Goal: Task Accomplishment & Management: Complete application form

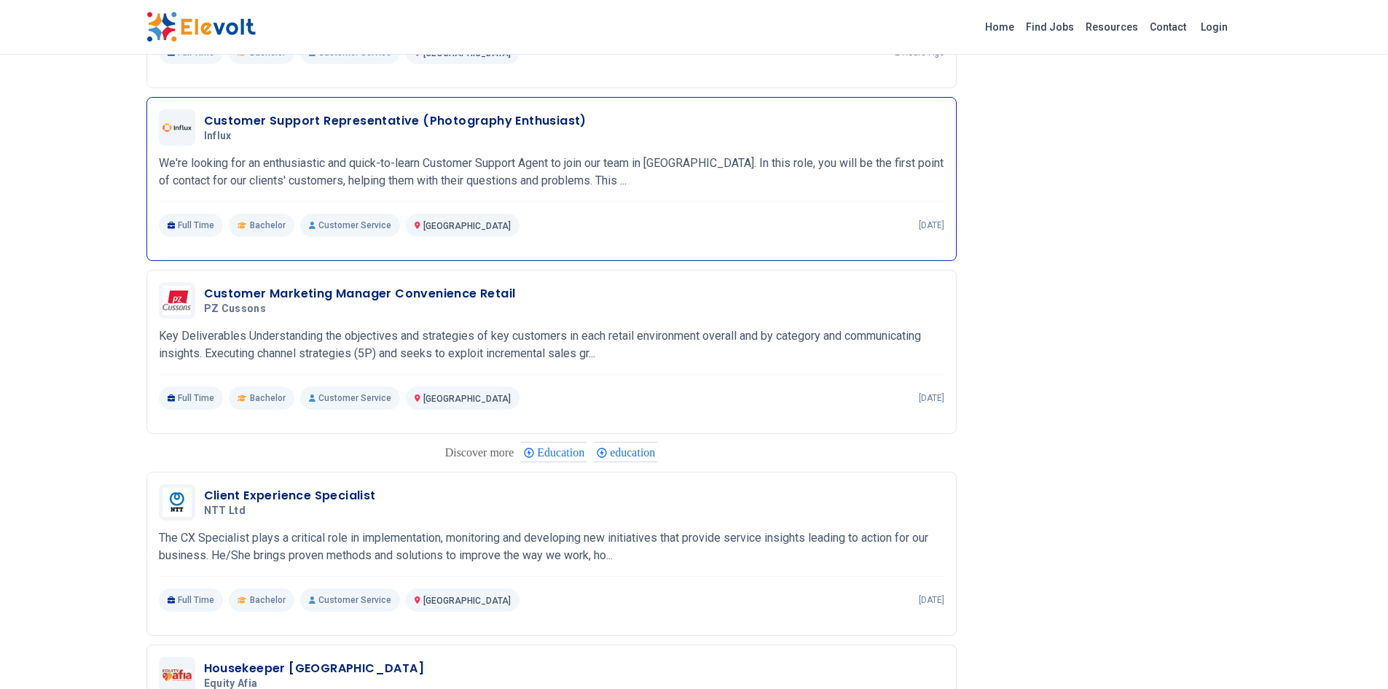
scroll to position [947, 0]
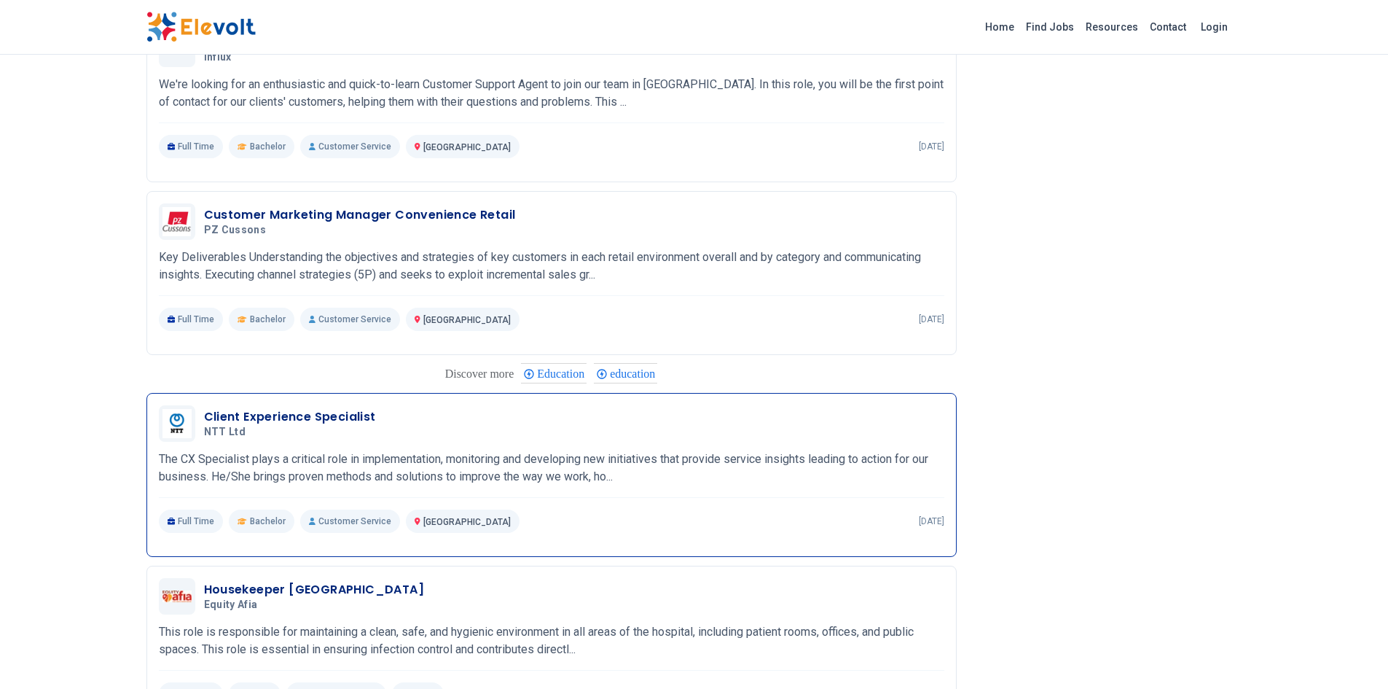
click at [246, 417] on h3 "Client Experience Specialist" at bounding box center [290, 416] width 172 height 17
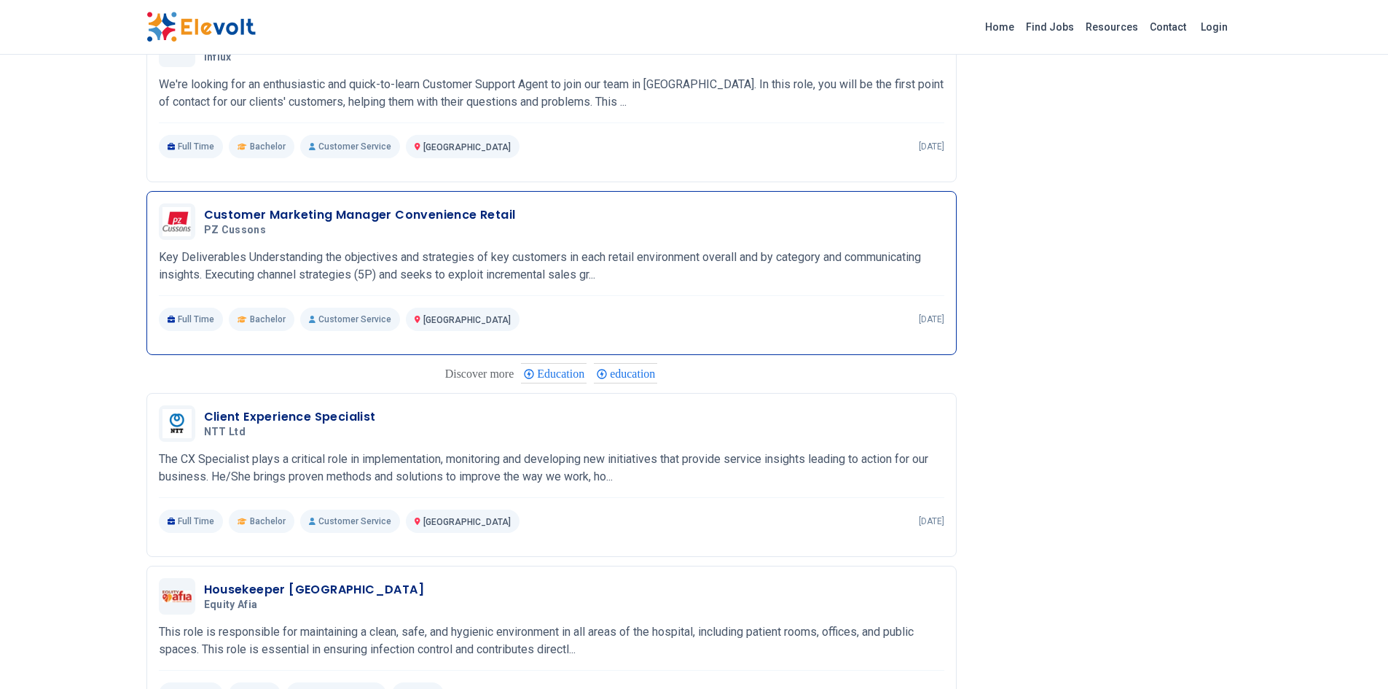
click at [401, 216] on h3 "Customer Marketing Manager Convenience Retail" at bounding box center [360, 214] width 312 height 17
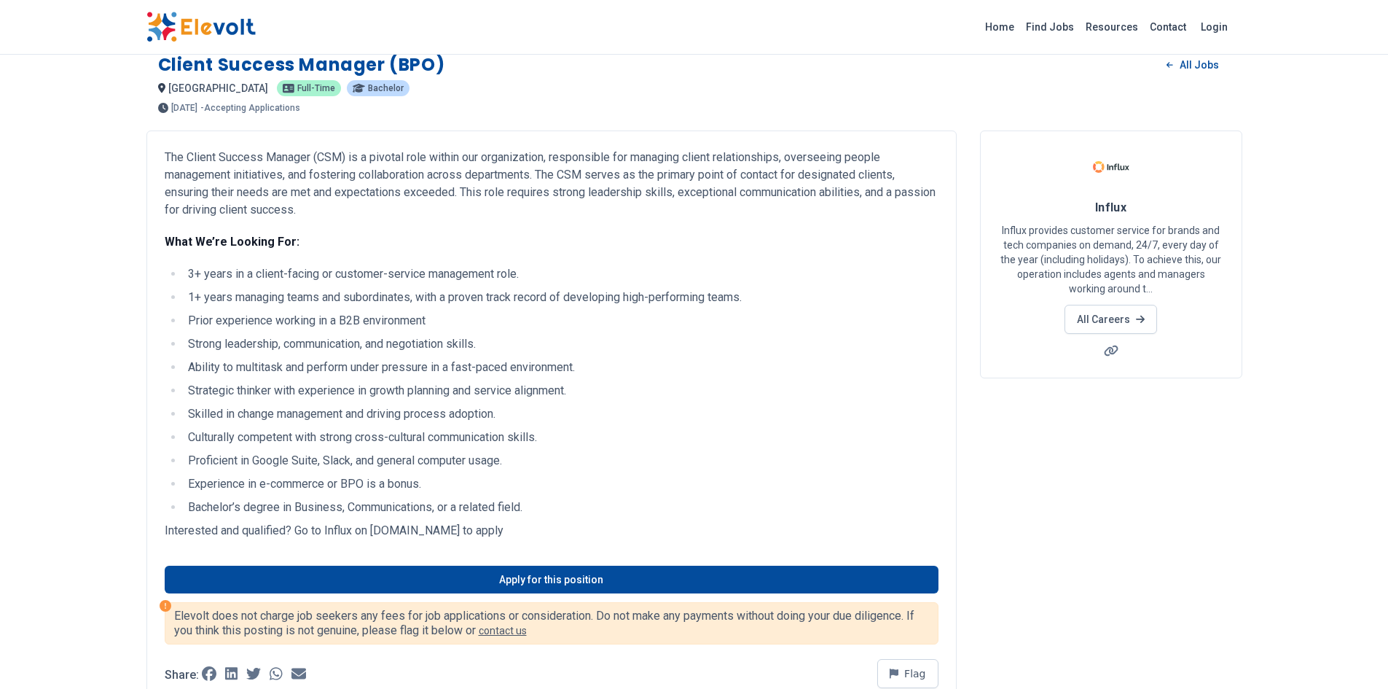
scroll to position [0, 0]
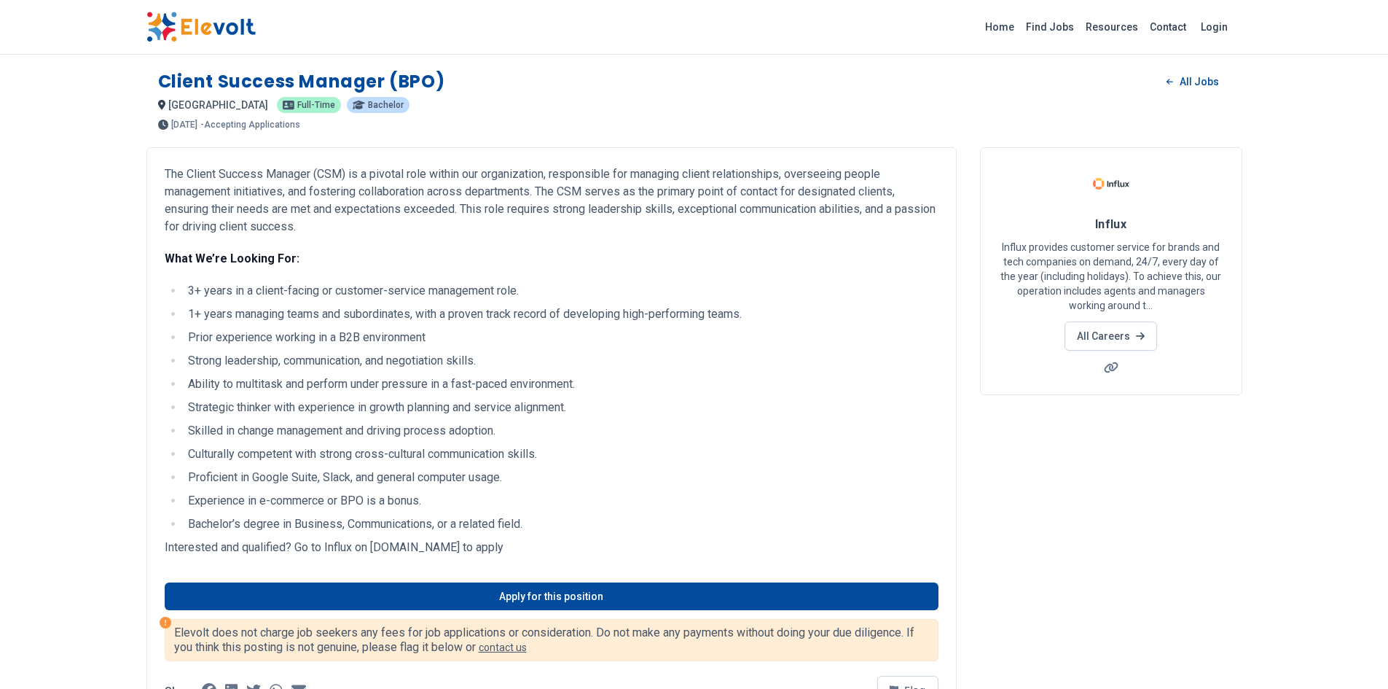
click at [192, 21] on img at bounding box center [200, 27] width 109 height 31
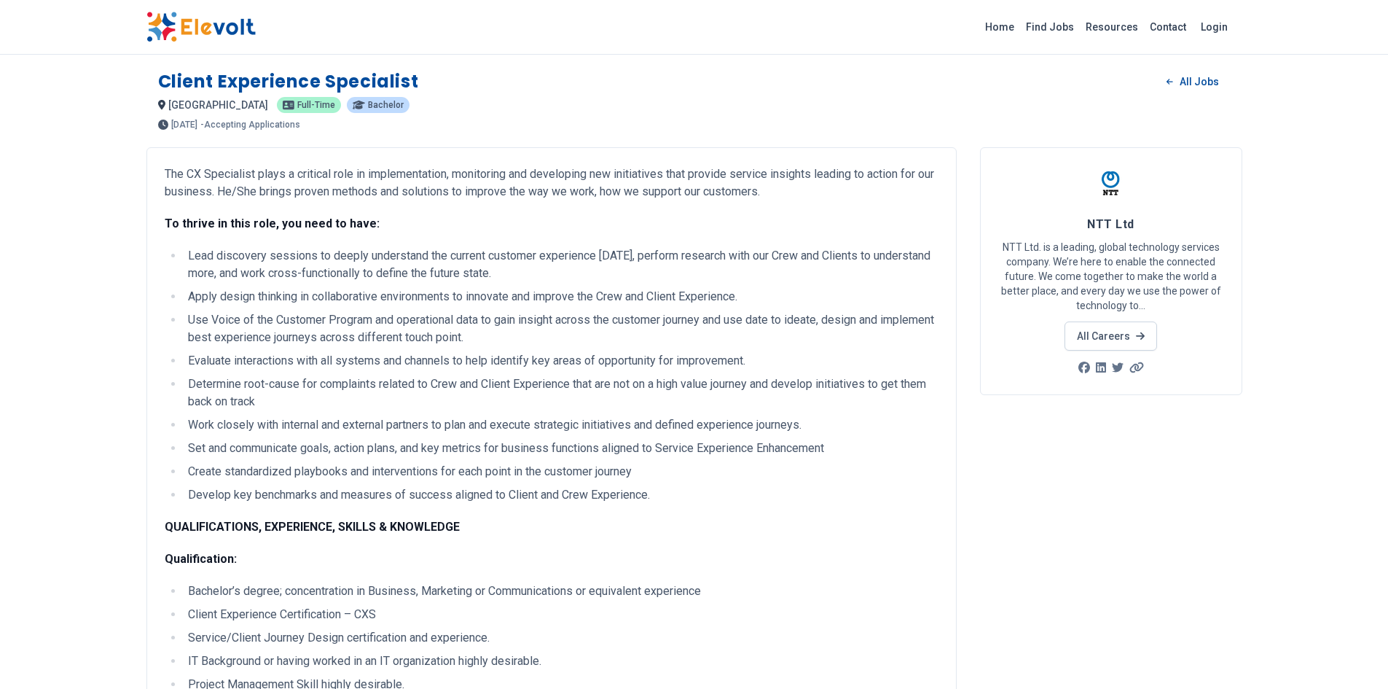
scroll to position [510, 0]
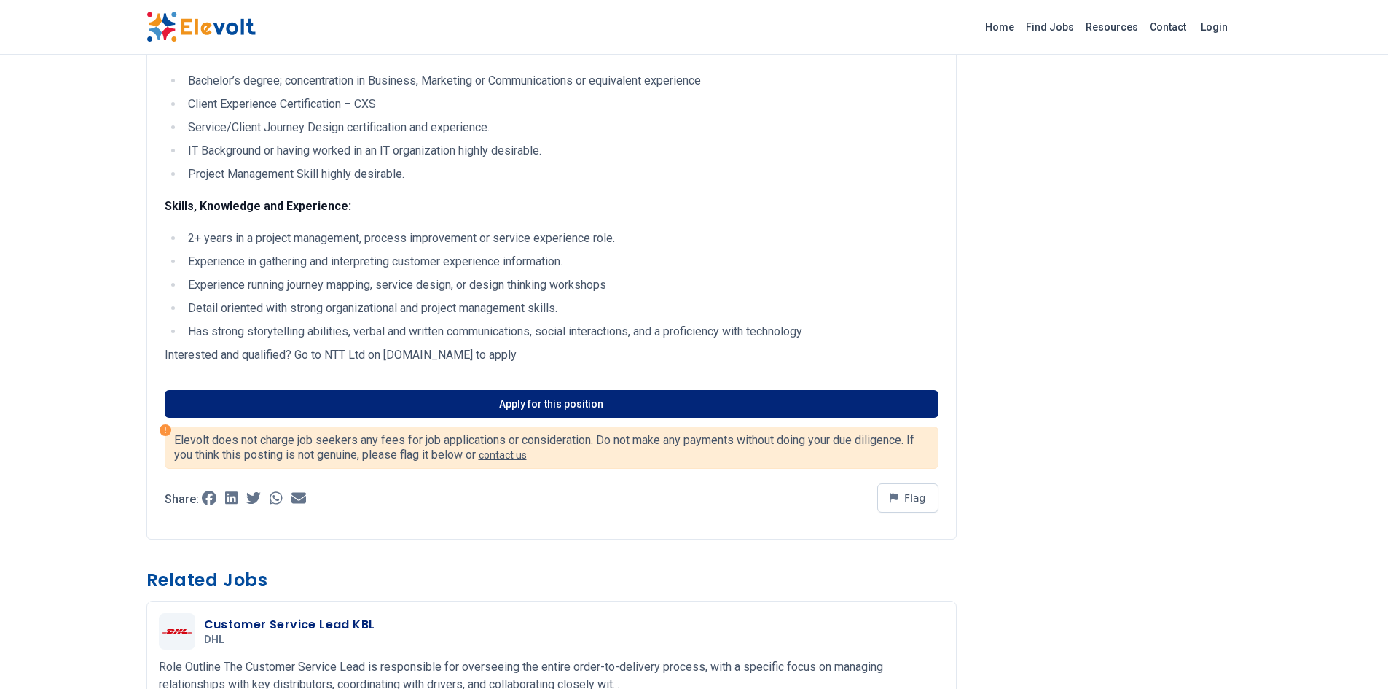
click at [500, 409] on link "Apply for this position" at bounding box center [552, 404] width 774 height 28
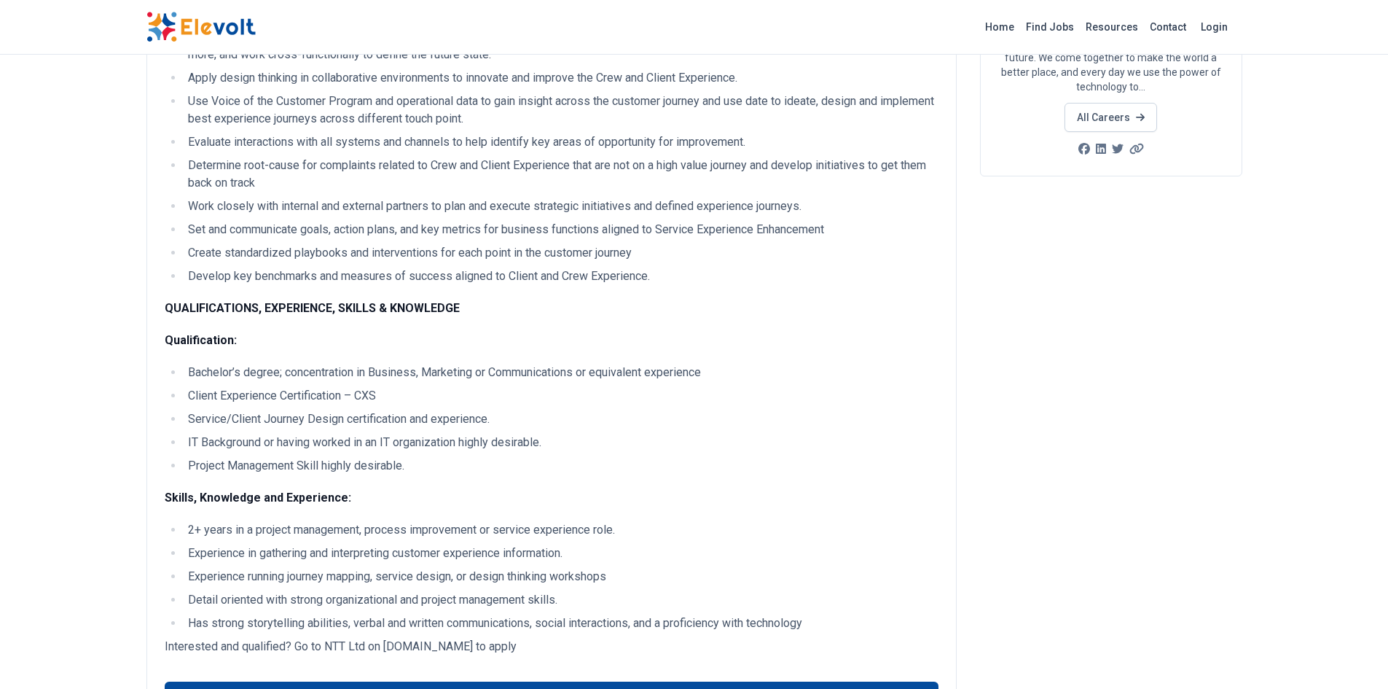
scroll to position [0, 0]
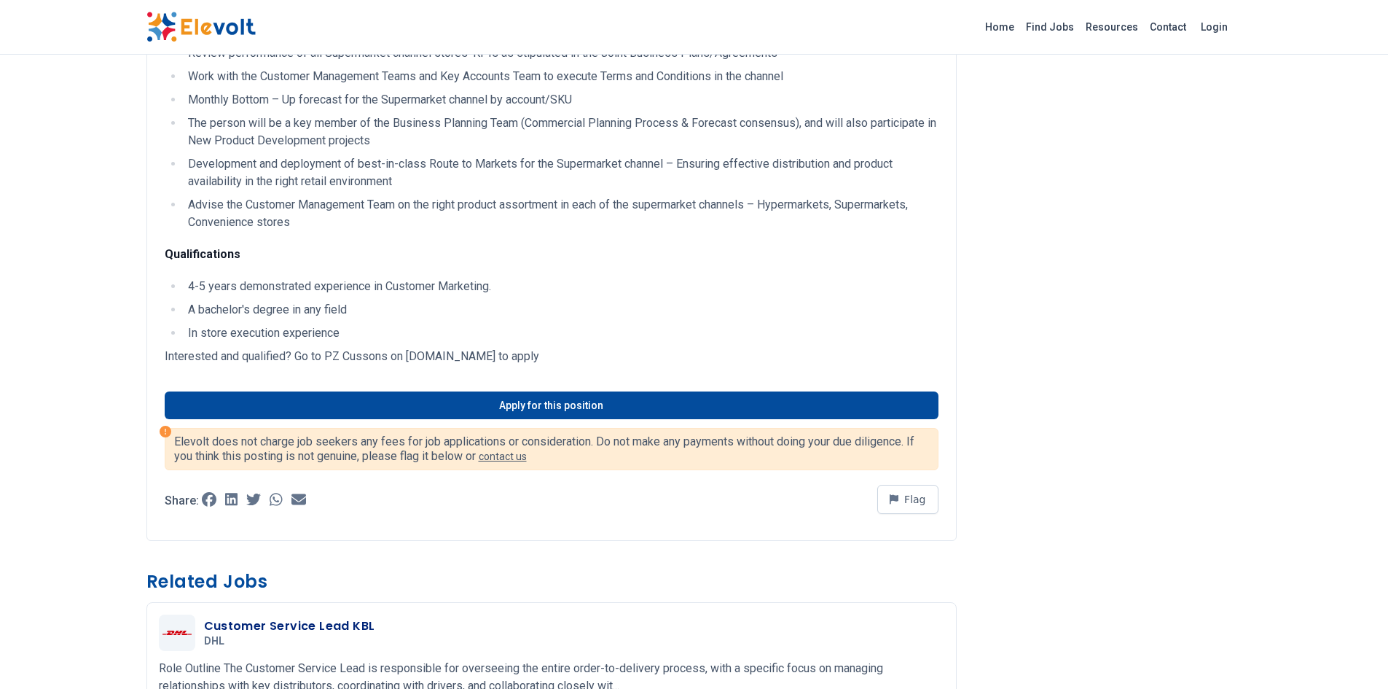
scroll to position [364, 0]
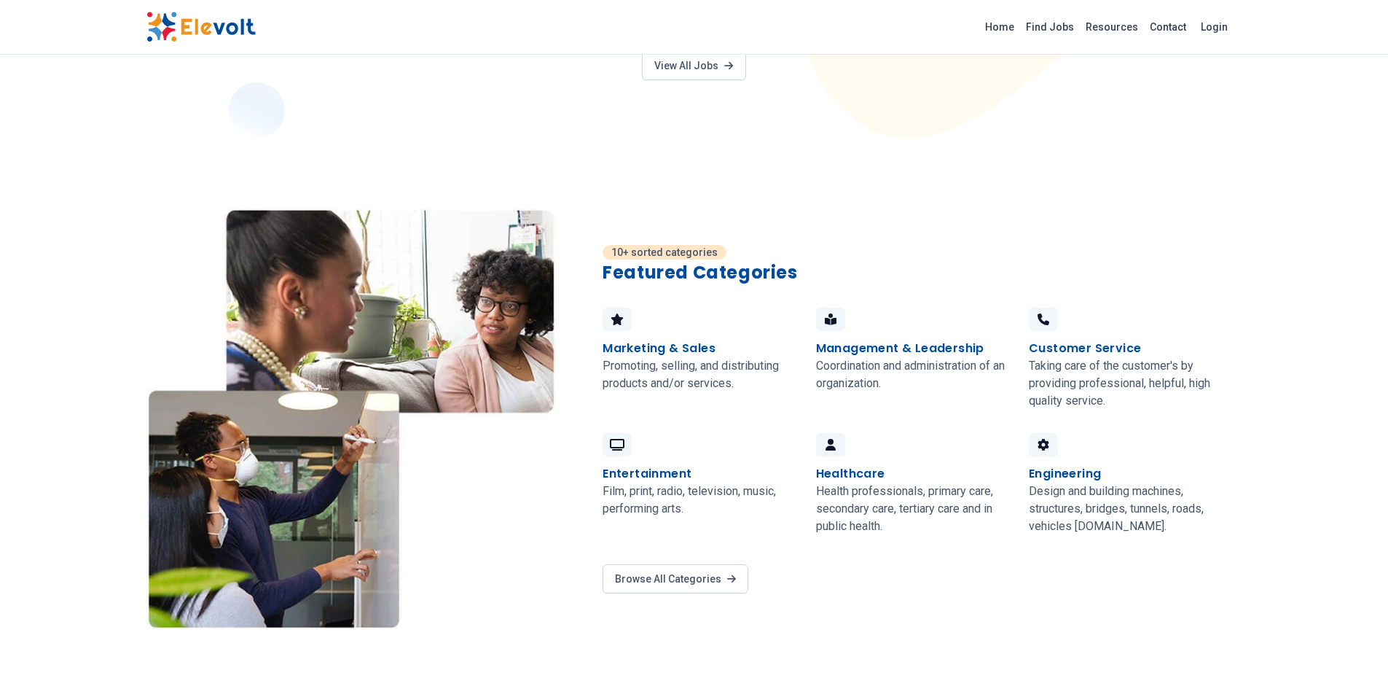
scroll to position [1093, 0]
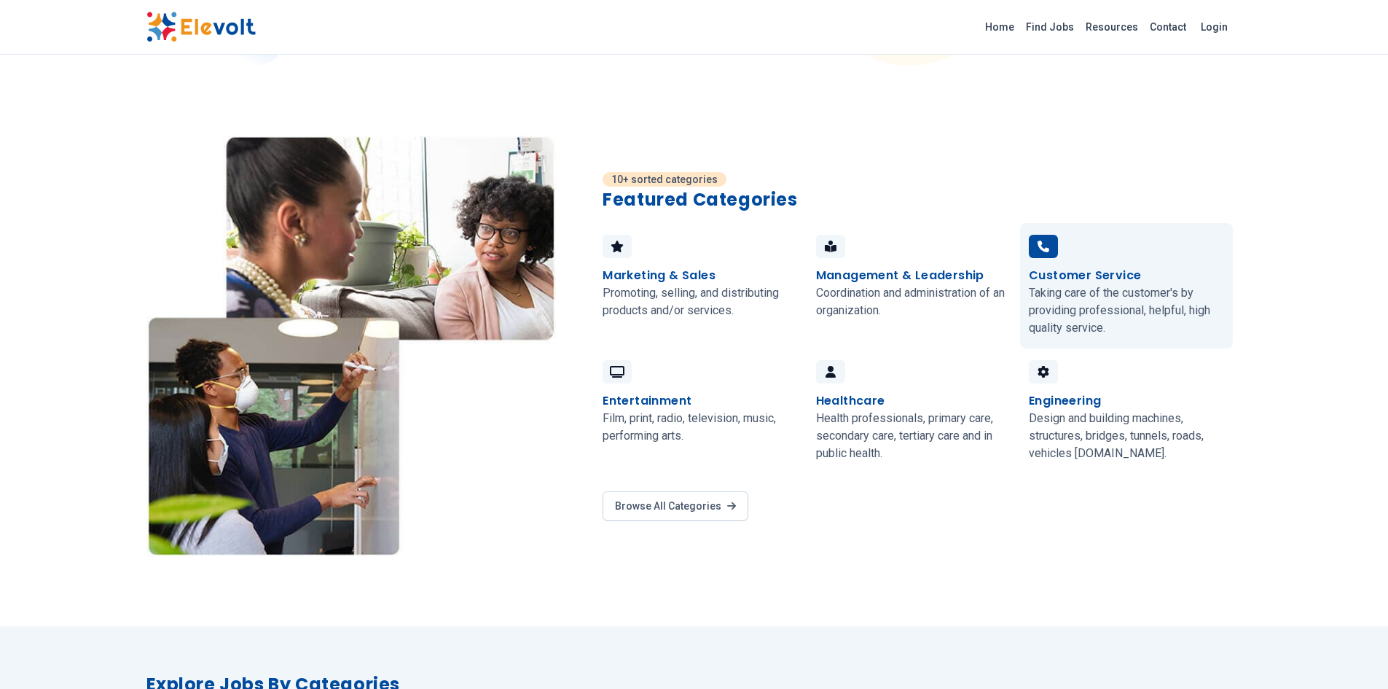
click at [1107, 267] on h4 "Customer Service" at bounding box center [1085, 275] width 112 height 17
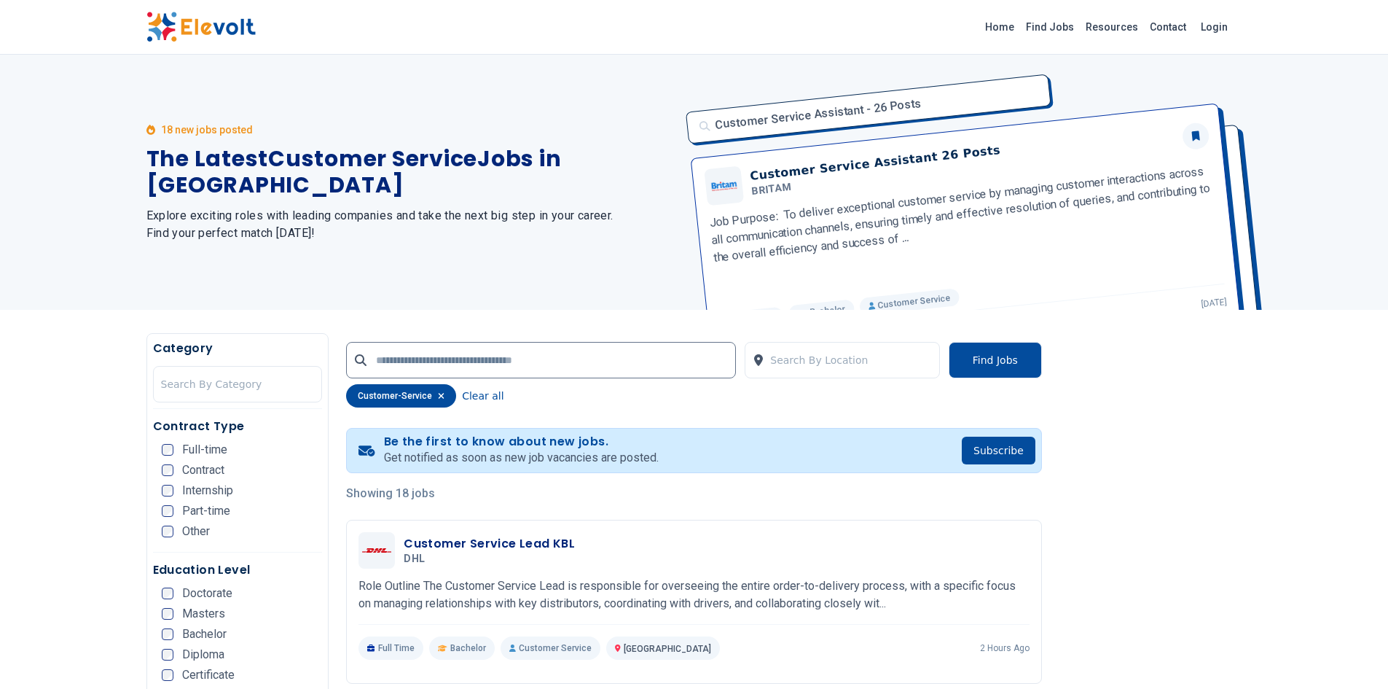
click at [188, 456] on ul "Full-time Contract Internship Part-time Other" at bounding box center [242, 495] width 161 height 102
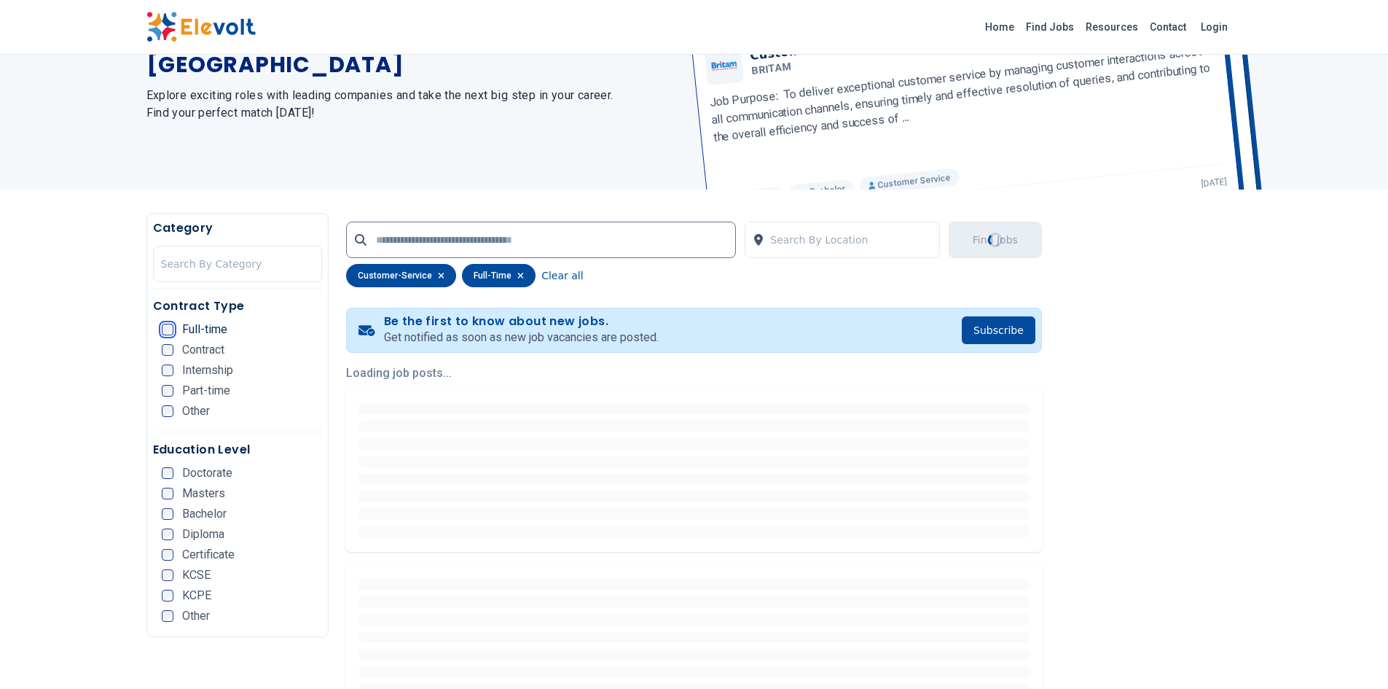
scroll to position [146, 0]
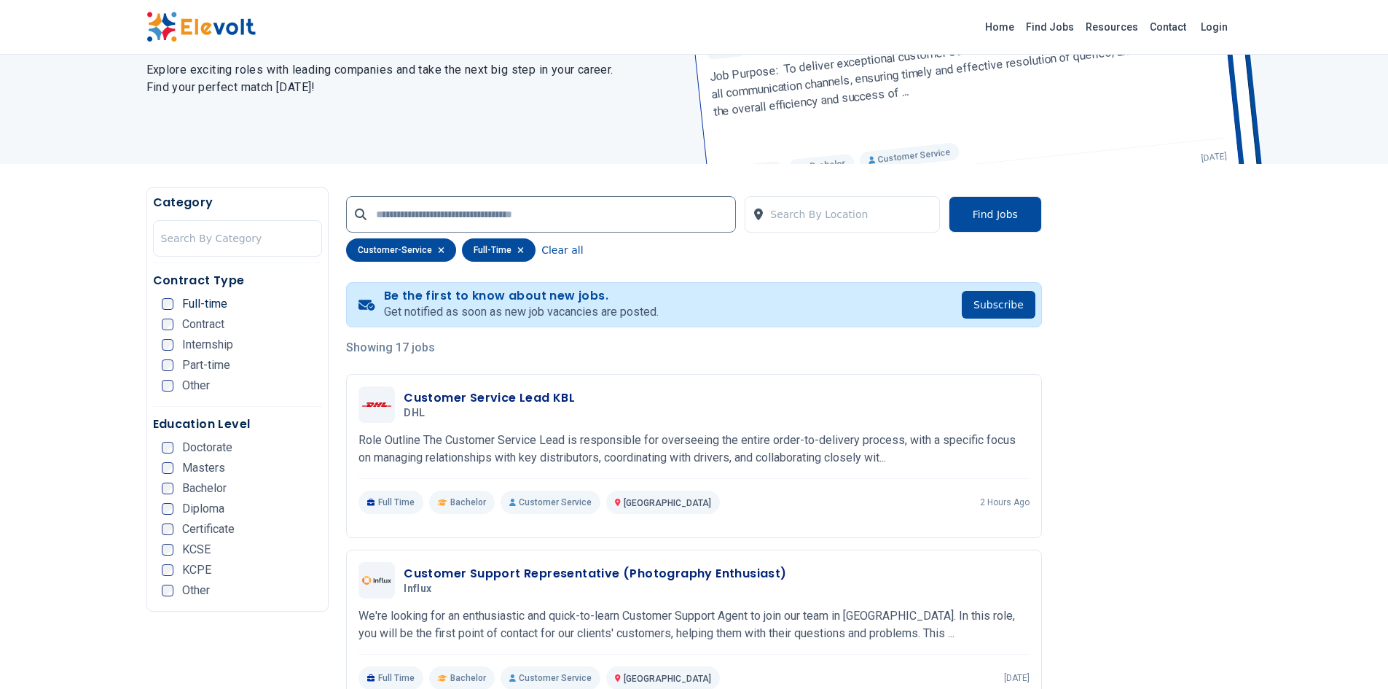
click at [173, 465] on div "Masters" at bounding box center [193, 468] width 63 height 12
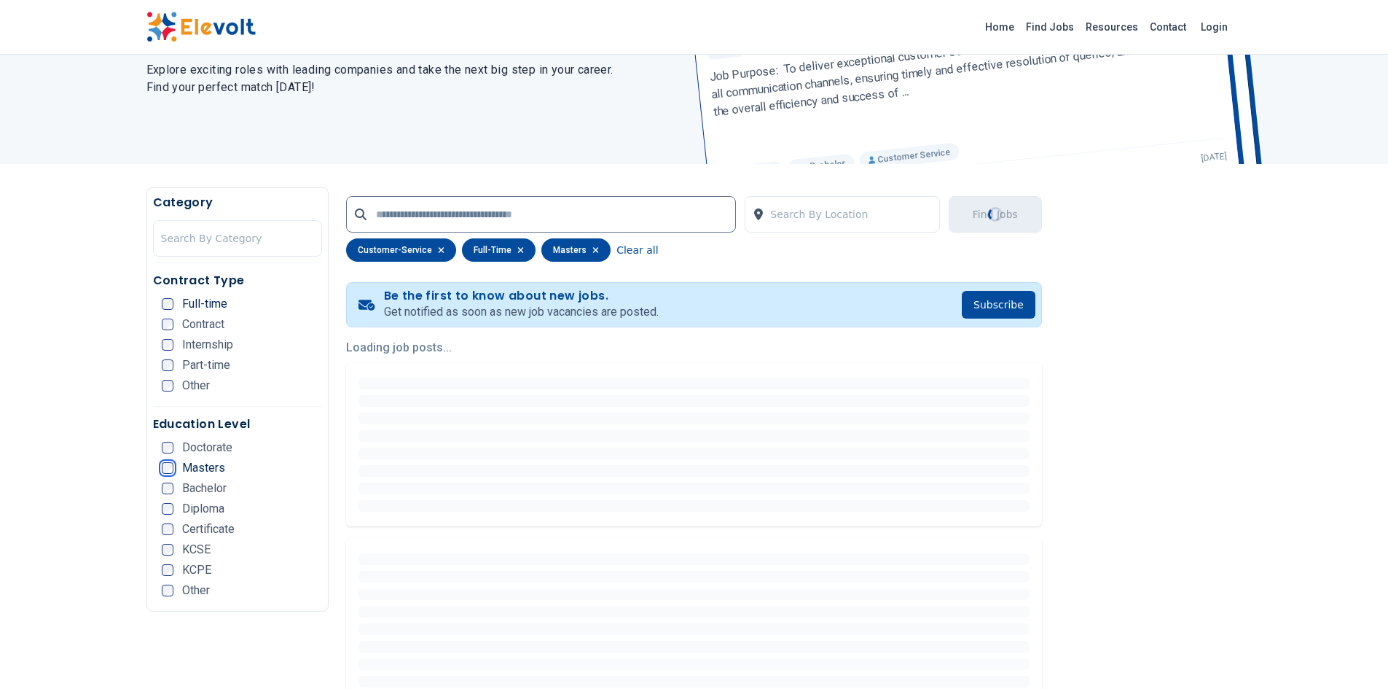
scroll to position [0, 0]
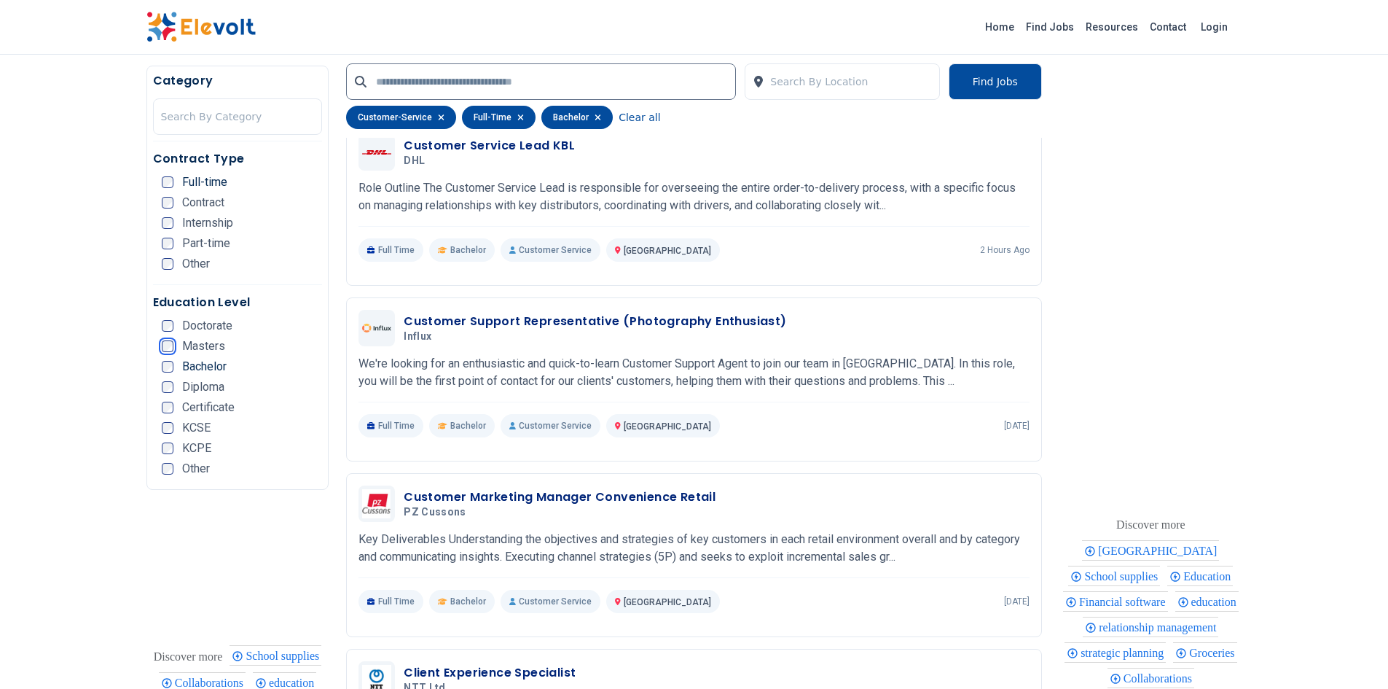
scroll to position [616, 0]
